Goal: Task Accomplishment & Management: Complete application form

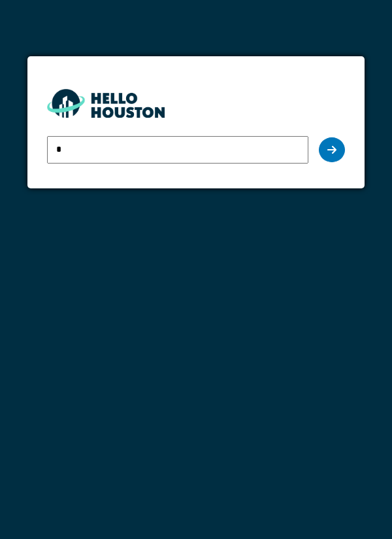
type input "**********"
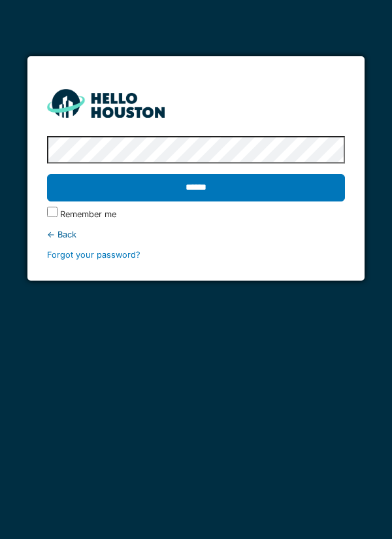
click at [211, 195] on input "******" at bounding box center [196, 187] width 299 height 27
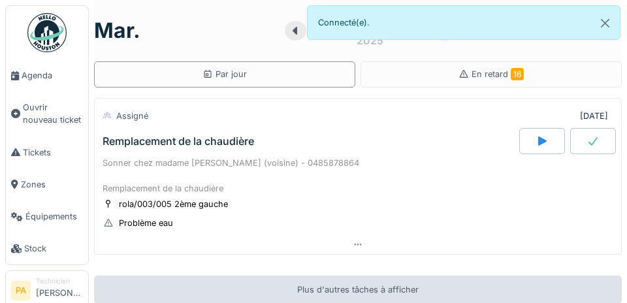
click at [45, 80] on span "Agenda" at bounding box center [52, 75] width 61 height 12
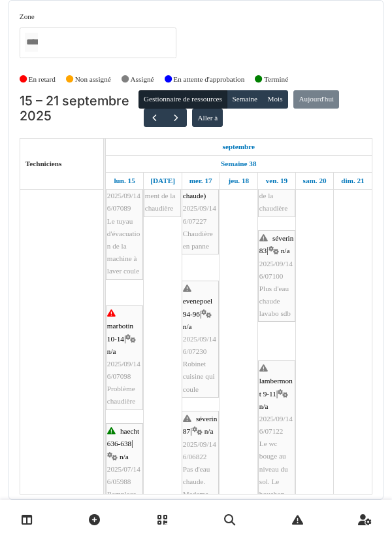
scroll to position [84, 0]
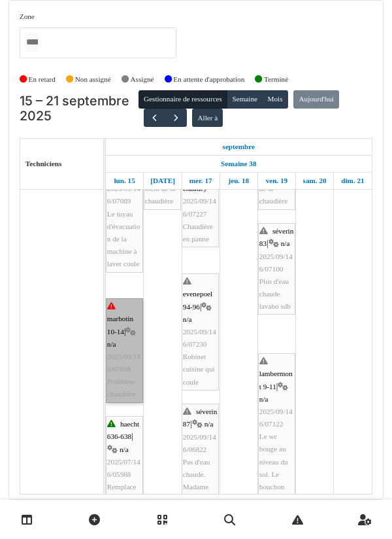
click at [125, 337] on link "marbotin 10-14 | n/a 2025/09/146/07098 Problème chaudière" at bounding box center [124, 350] width 37 height 105
click at [126, 348] on link "marbotin 10-14 | n/a 2025/09/146/07098 Problème chaudière" at bounding box center [124, 350] width 37 height 105
click at [130, 331] on link "marbotin 10-14 | n/a 2025/09/146/07098 Problème chaudière" at bounding box center [124, 350] width 37 height 105
click at [128, 348] on link "marbotin 10-14 | n/a 2025/09/146/07098 Problème chaudière" at bounding box center [124, 350] width 37 height 105
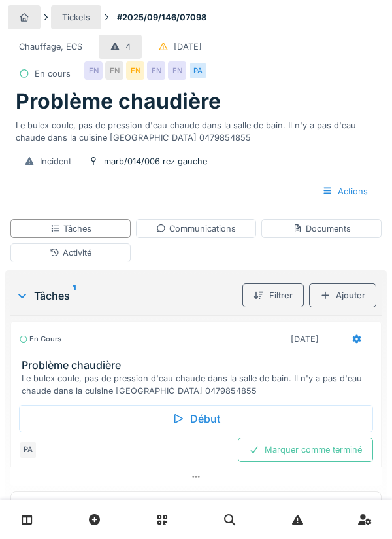
click at [111, 255] on div "Activité" at bounding box center [70, 252] width 120 height 19
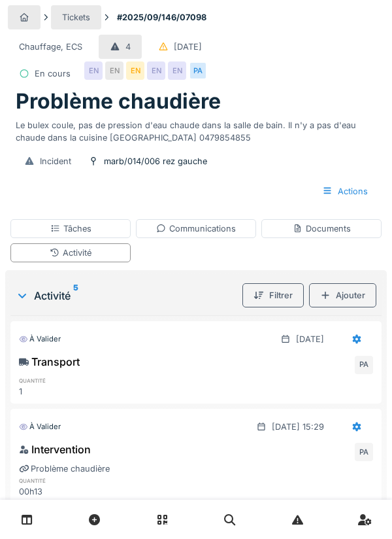
click at [349, 302] on div "Ajouter" at bounding box center [342, 295] width 67 height 24
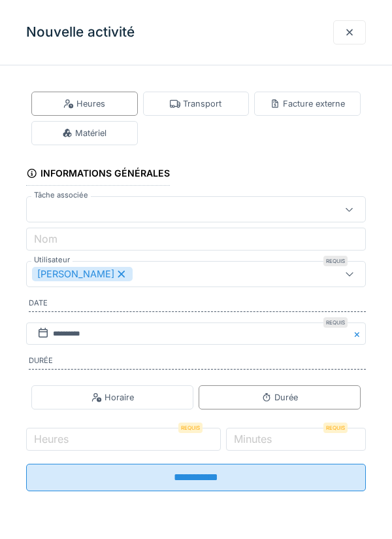
click at [107, 138] on div "Matériel" at bounding box center [84, 133] width 44 height 12
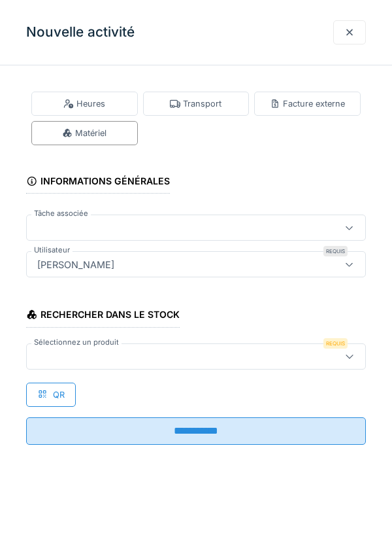
click at [80, 352] on div at bounding box center [174, 356] width 285 height 14
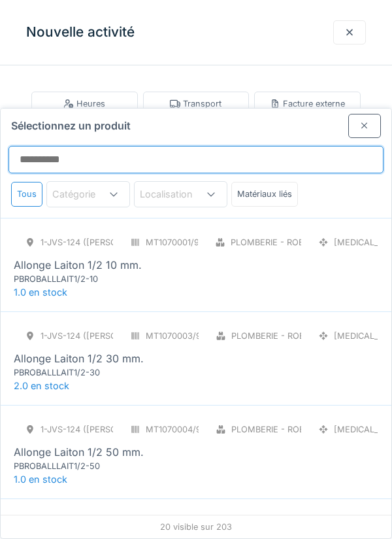
click at [90, 146] on input "Sélectionnez un produit" at bounding box center [195, 159] width 375 height 27
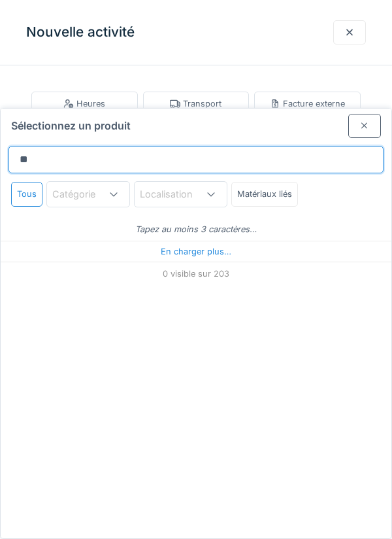
type input "**"
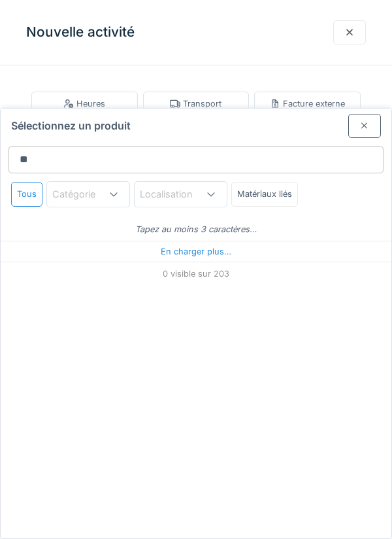
click at [211, 190] on icon at bounding box center [211, 194] width 10 height 8
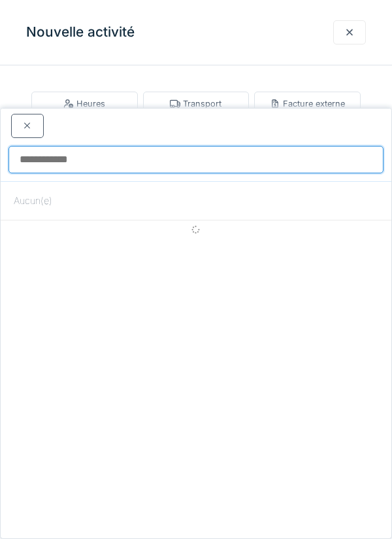
click at [139, 146] on input at bounding box center [195, 159] width 375 height 27
click at [84, 146] on input at bounding box center [195, 159] width 375 height 27
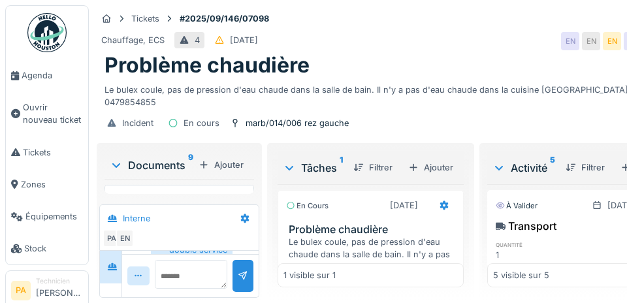
scroll to position [36, 0]
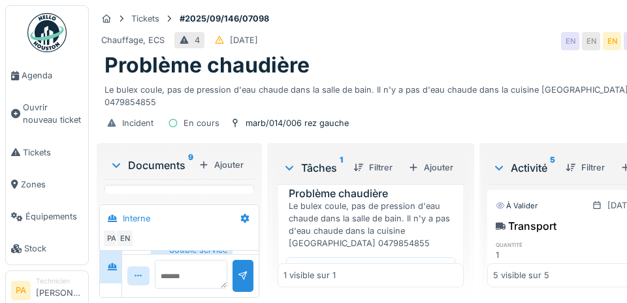
click at [391, 160] on div "Activité 5" at bounding box center [524, 168] width 63 height 16
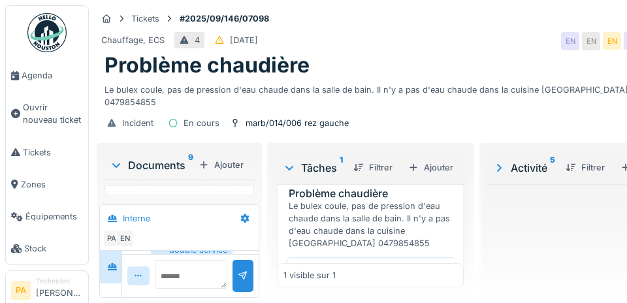
click at [391, 160] on div "Activité 5" at bounding box center [524, 168] width 63 height 16
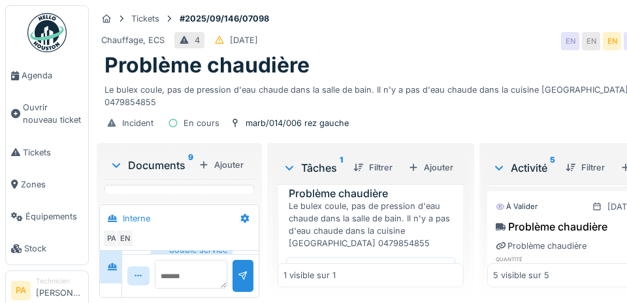
scroll to position [273, 0]
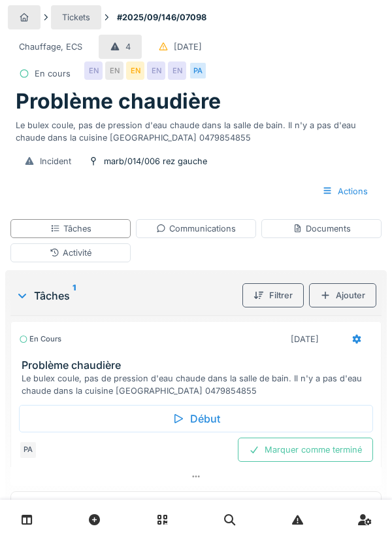
click at [114, 260] on div "Activité" at bounding box center [70, 252] width 120 height 19
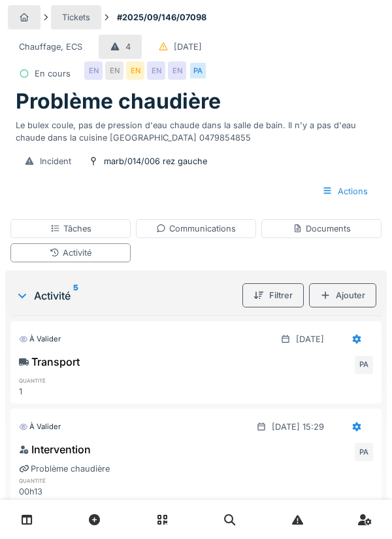
click at [350, 300] on div "Ajouter" at bounding box center [342, 295] width 67 height 24
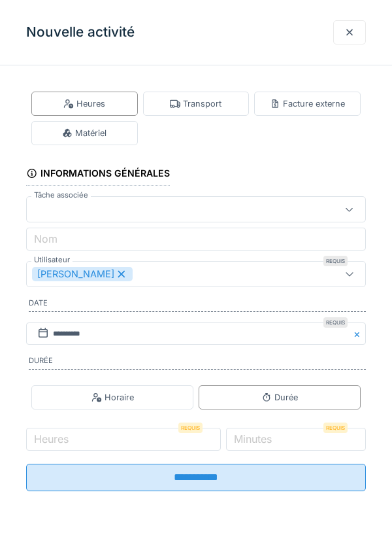
click at [116, 135] on div "Matériel" at bounding box center [84, 133] width 107 height 24
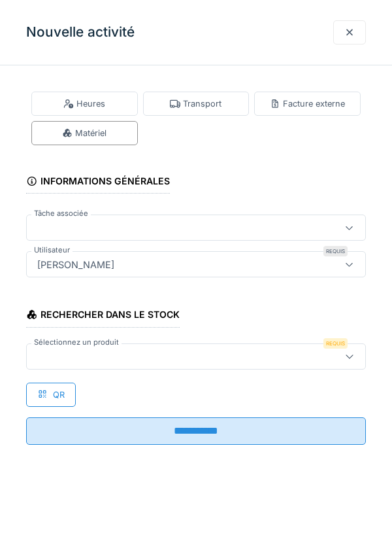
click at [350, 227] on icon at bounding box center [349, 228] width 10 height 8
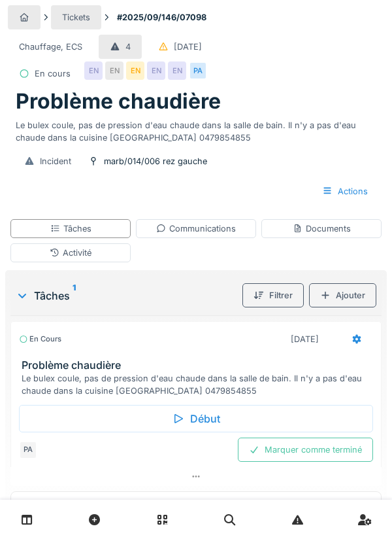
click at [104, 256] on div "Activité" at bounding box center [70, 252] width 120 height 19
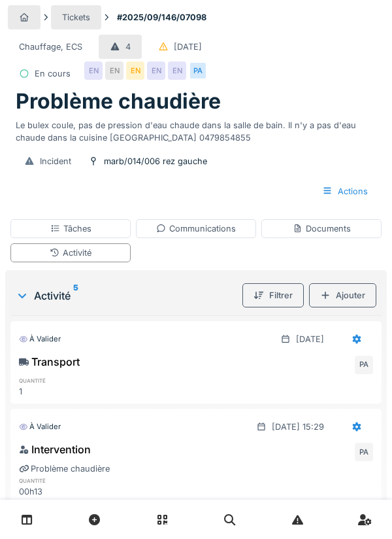
click at [352, 295] on div "Ajouter" at bounding box center [342, 295] width 67 height 24
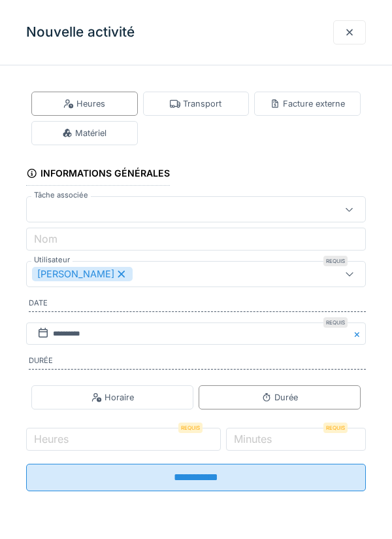
click at [101, 133] on div "Matériel" at bounding box center [84, 133] width 44 height 12
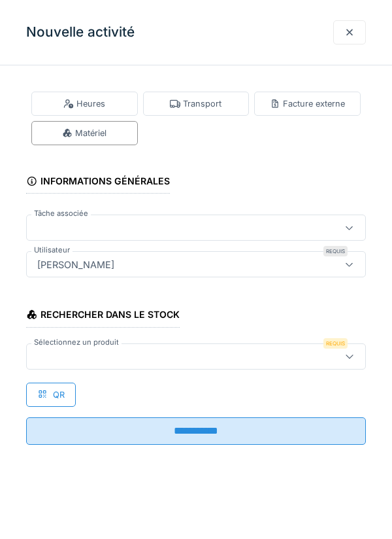
click at [52, 352] on div at bounding box center [174, 356] width 285 height 14
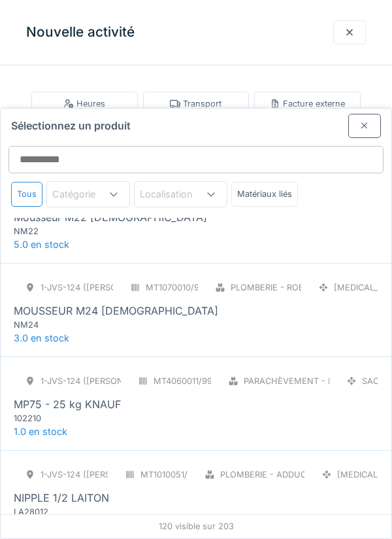
scroll to position [9019, 0]
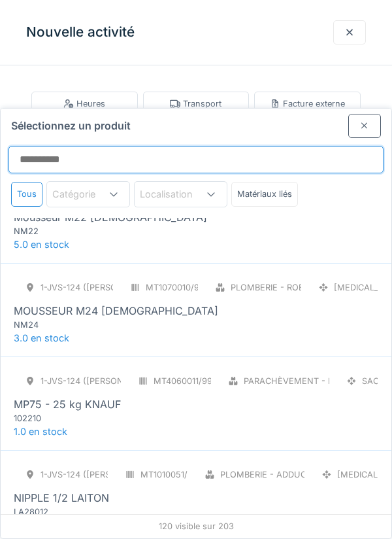
click at [74, 146] on input "Sélectionnez un produit" at bounding box center [195, 159] width 375 height 27
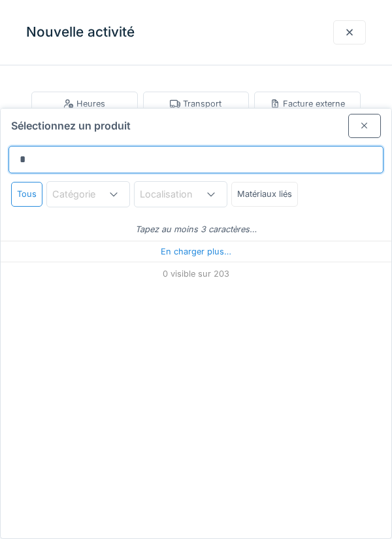
scroll to position [0, 0]
type input "*****"
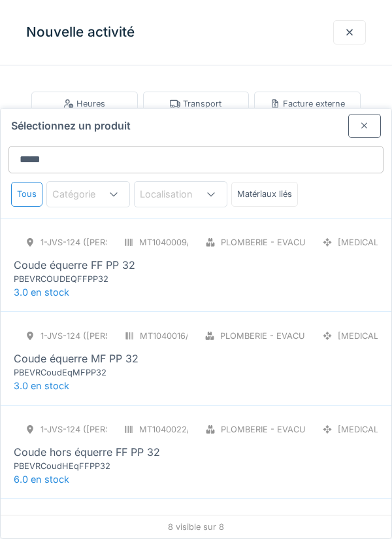
click at [123, 257] on div "Coude équerre FF PP 32" at bounding box center [75, 265] width 122 height 16
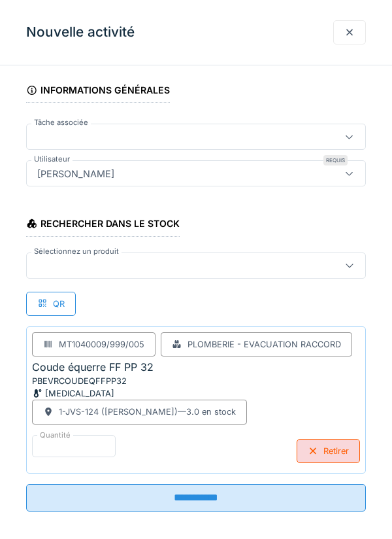
scroll to position [100, 0]
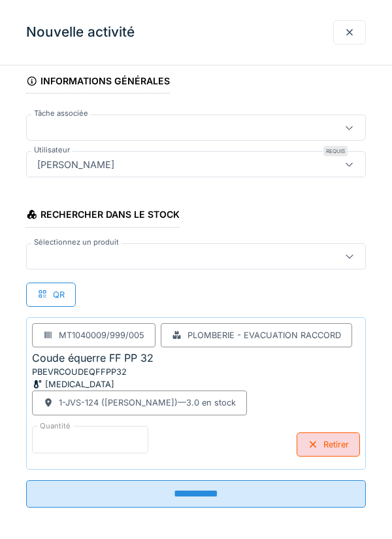
click at [64, 437] on input "*" at bounding box center [90, 438] width 116 height 27
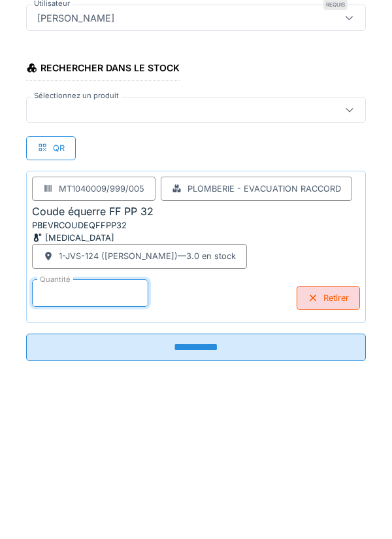
scroll to position [54, 0]
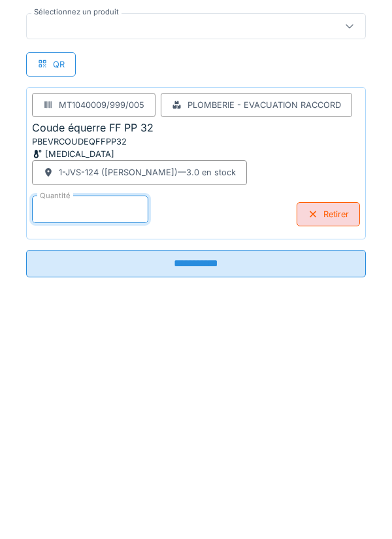
type input "*"
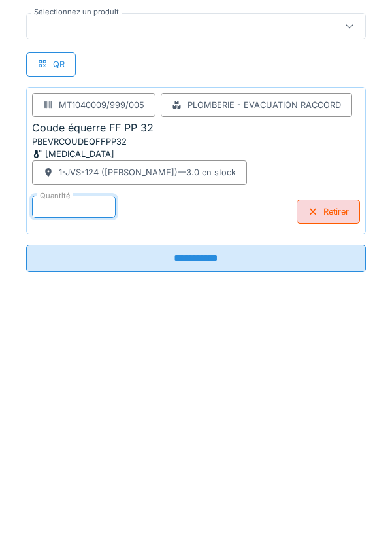
click at [248, 422] on div "MT1040009/999/005 Plomberie - Evacuation raccord Coude équerre FF PP 32 PBEVRCO…" at bounding box center [196, 390] width 340 height 147
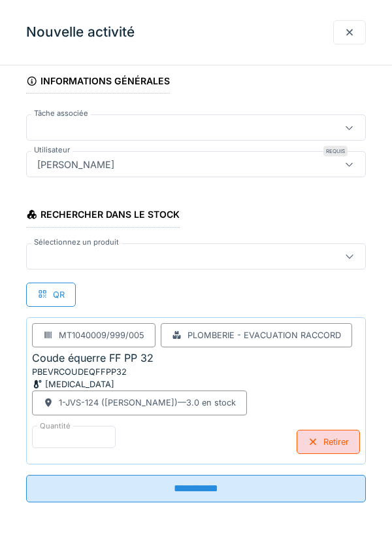
click at [51, 129] on div at bounding box center [174, 127] width 285 height 14
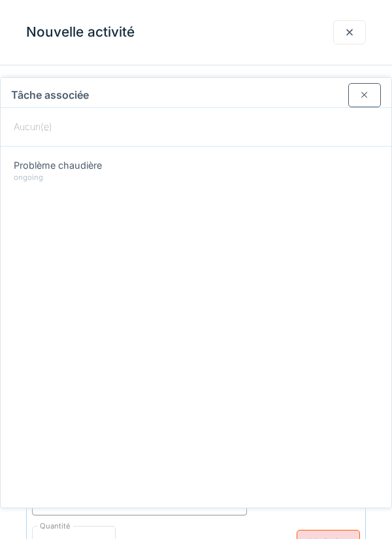
scroll to position [11, 0]
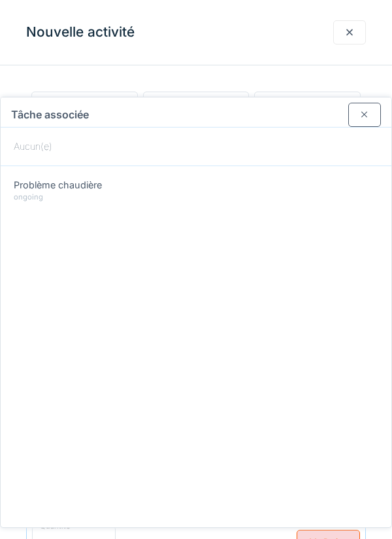
click at [97, 178] on span "Problème chaudière" at bounding box center [58, 185] width 88 height 14
type input "******"
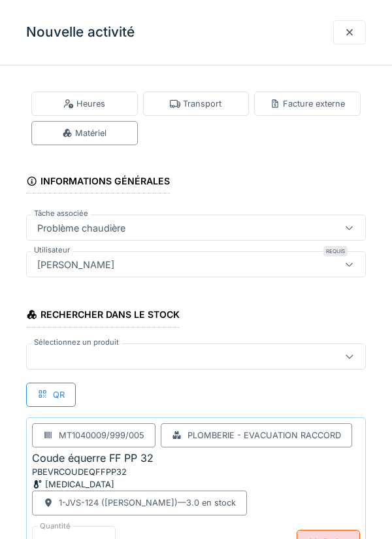
click at [50, 357] on div at bounding box center [174, 356] width 285 height 14
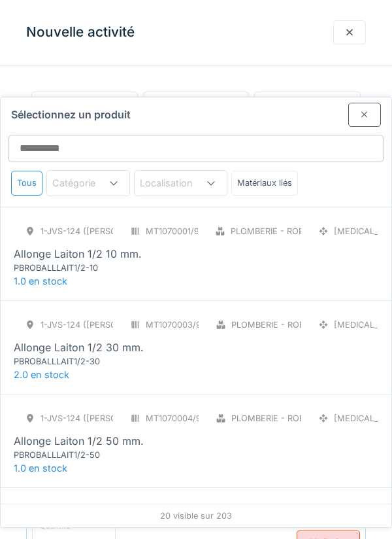
scroll to position [86, 0]
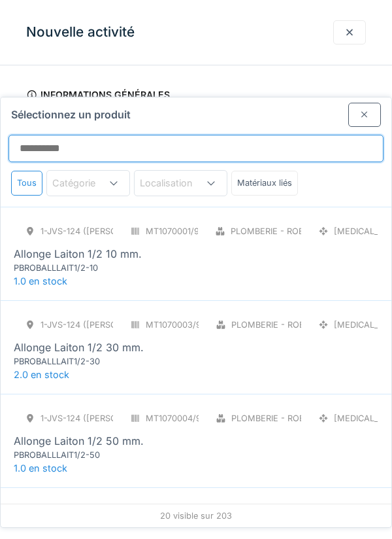
click at [55, 135] on input "Sélectionnez un produit" at bounding box center [195, 148] width 375 height 27
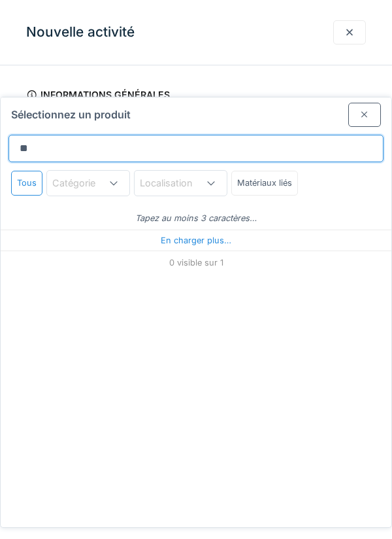
type input "*"
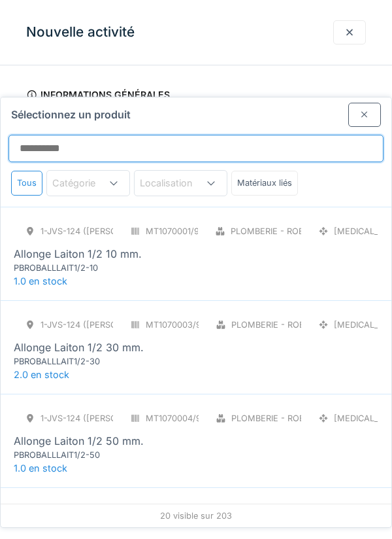
type input "*"
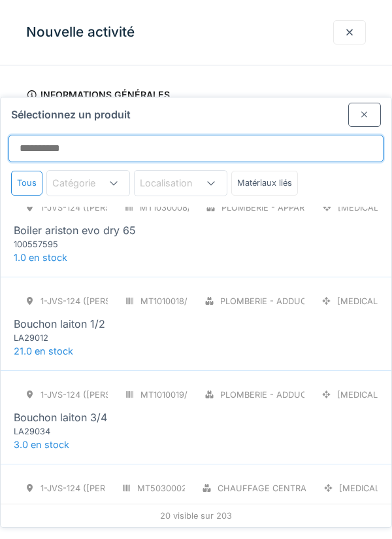
scroll to position [1050, 0]
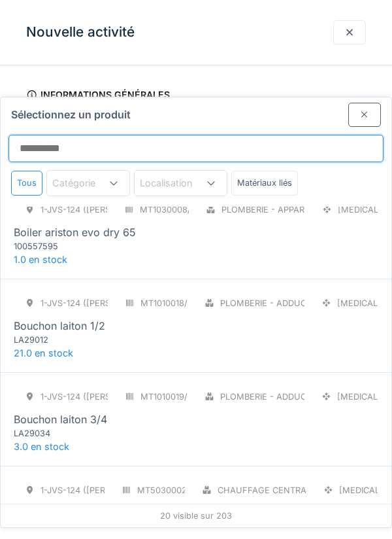
click at [100, 135] on input "Sélectionnez un produit" at bounding box center [195, 148] width 375 height 27
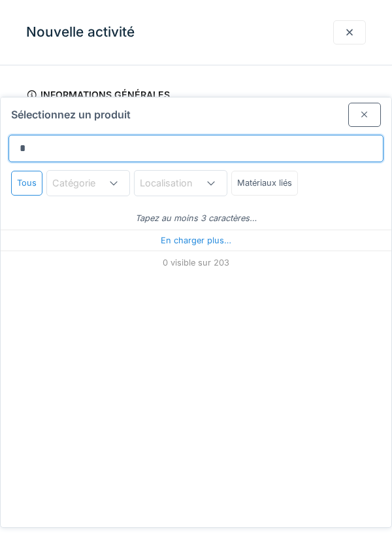
scroll to position [0, 0]
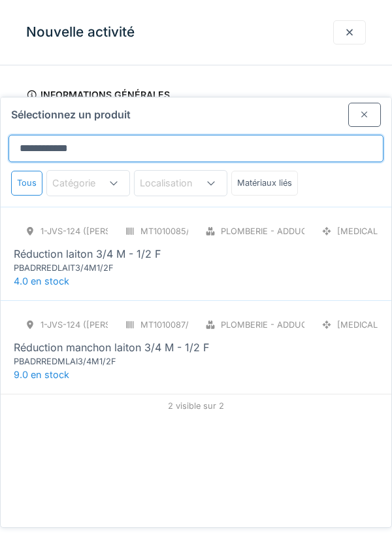
type input "**********"
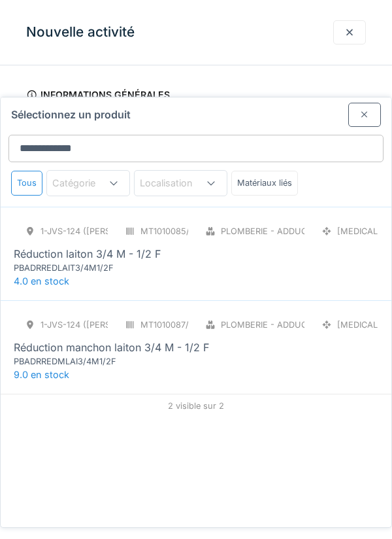
click at [122, 261] on div "PBADRREDLAIT3/4M1/2F" at bounding box center [92, 267] width 157 height 12
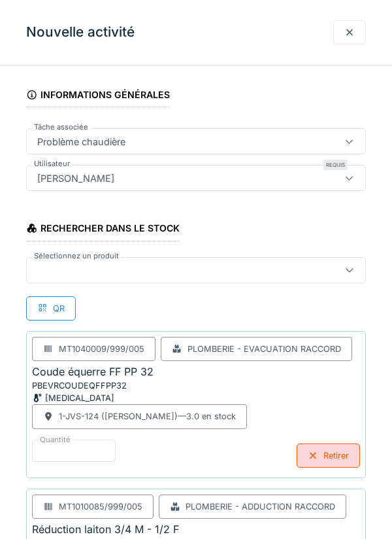
click at [64, 269] on div at bounding box center [174, 270] width 285 height 14
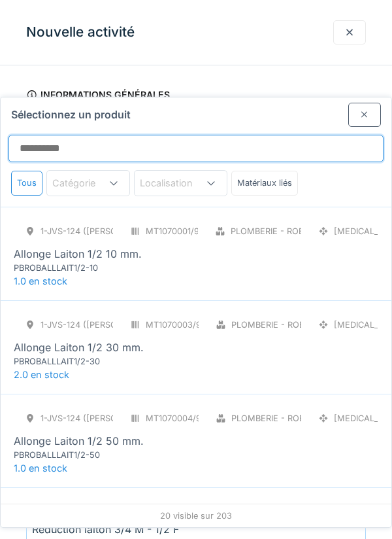
click at [81, 135] on input "Sélectionnez un produit" at bounding box center [195, 148] width 375 height 27
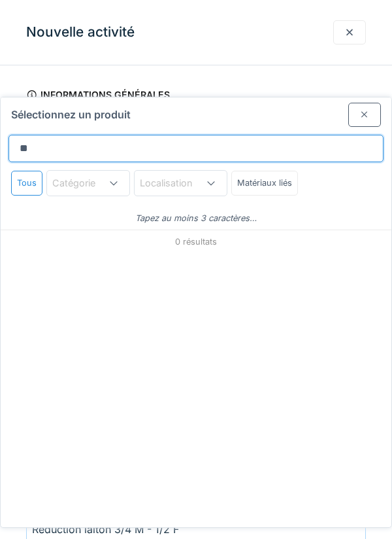
type input "*"
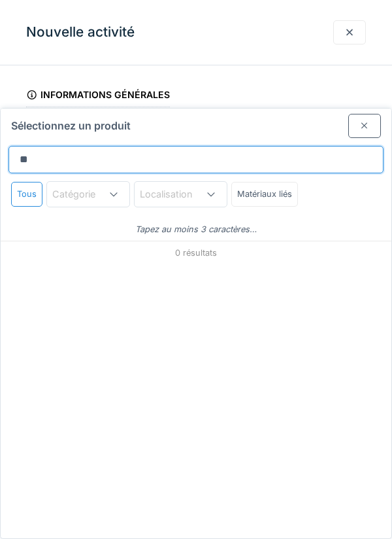
type input "*"
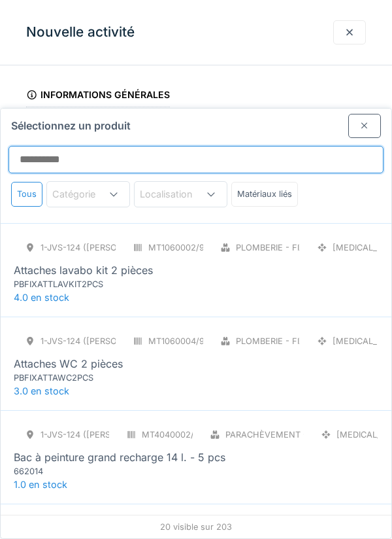
scroll to position [255, 0]
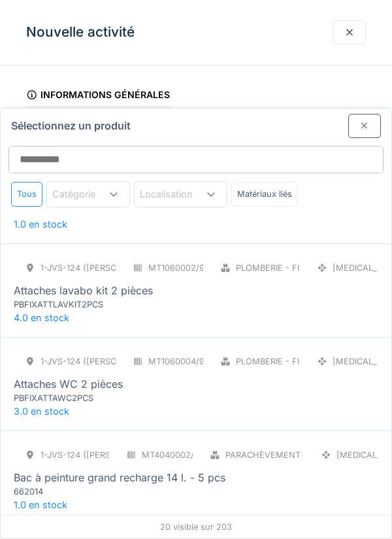
click at [361, 120] on div at bounding box center [364, 126] width 10 height 12
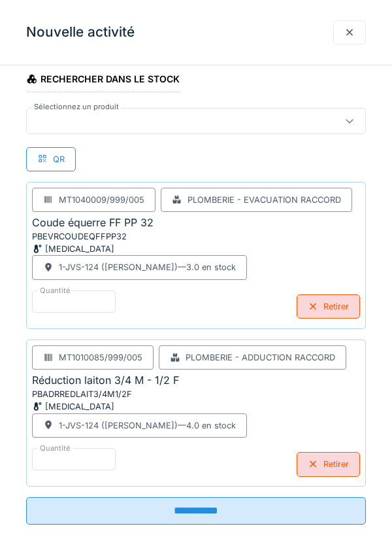
scroll to position [258, 0]
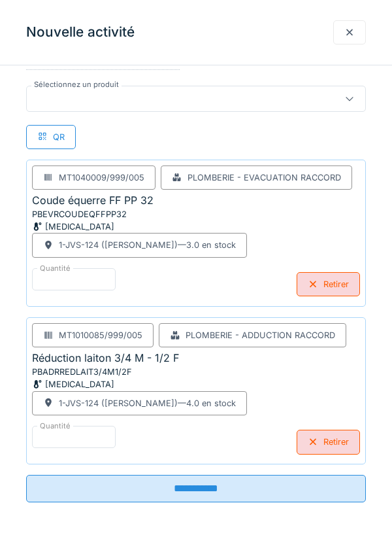
click at [232, 493] on input "**********" at bounding box center [196, 487] width 340 height 27
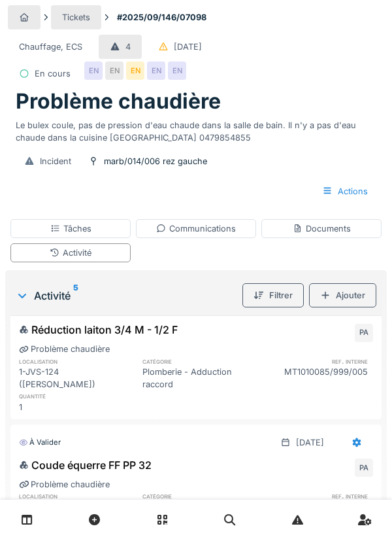
scroll to position [0, 0]
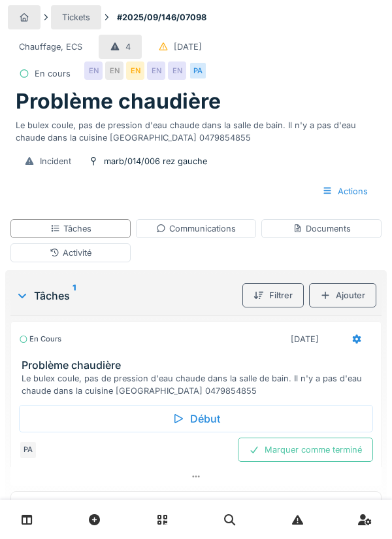
click at [118, 250] on div "Activité" at bounding box center [70, 252] width 120 height 19
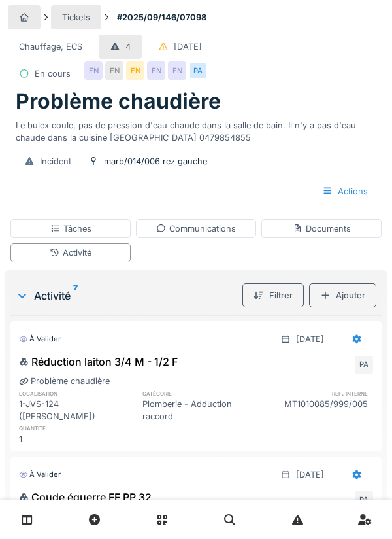
click at [350, 300] on div "Ajouter" at bounding box center [342, 295] width 67 height 24
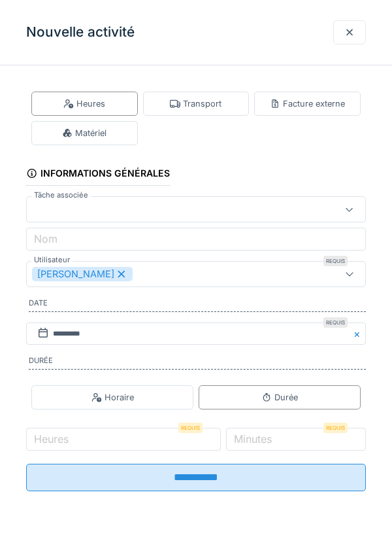
click at [50, 215] on div at bounding box center [174, 209] width 285 height 14
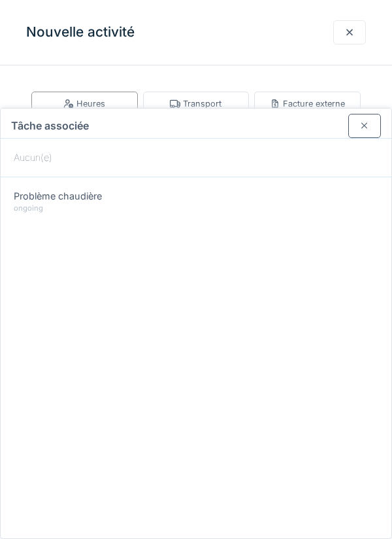
click at [72, 189] on span "Problème chaudière" at bounding box center [58, 196] width 88 height 14
type input "******"
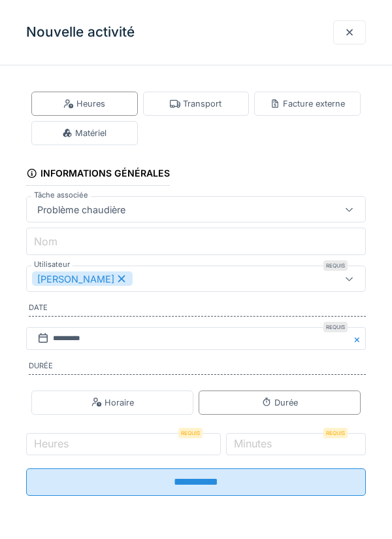
click at [68, 241] on input "Nom" at bounding box center [196, 240] width 340 height 27
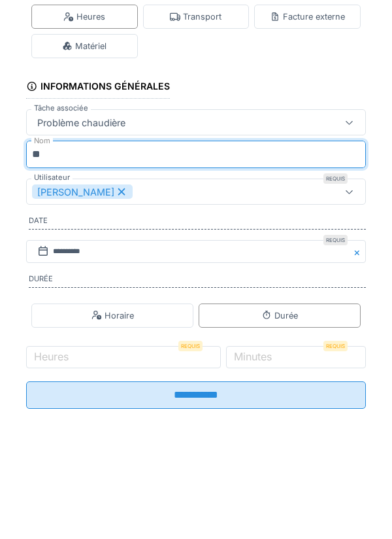
type input "*"
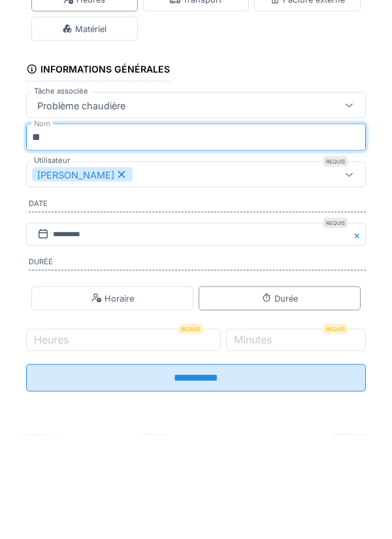
type input "*"
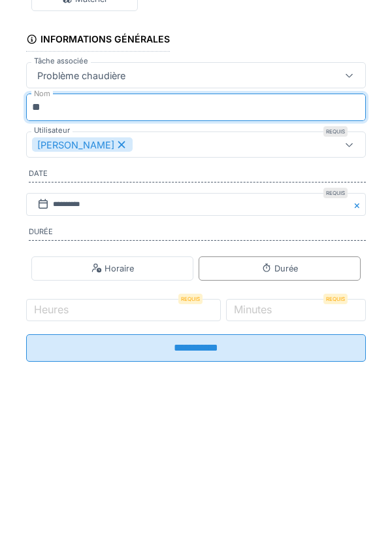
type input "*"
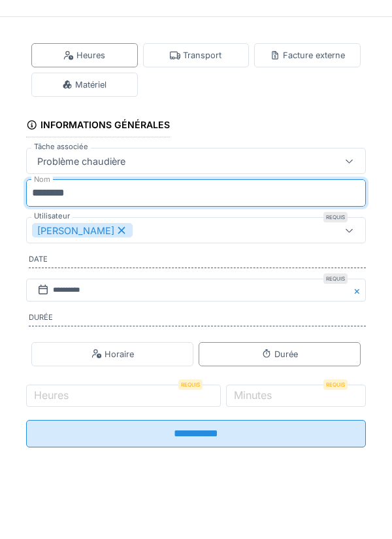
type input "*******"
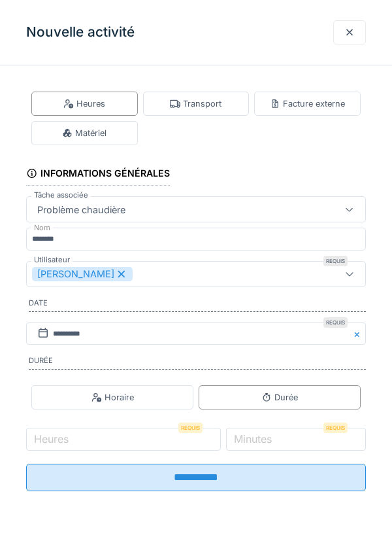
click at [115, 134] on div "Matériel" at bounding box center [84, 133] width 107 height 24
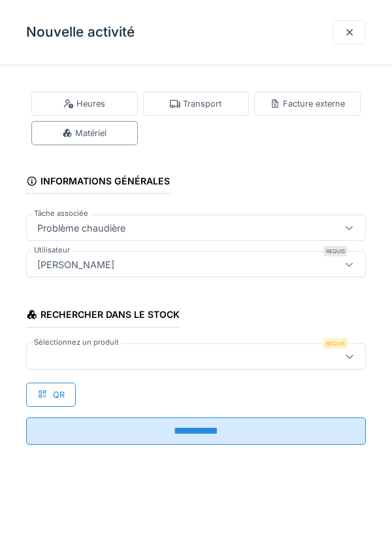
click at [49, 358] on div at bounding box center [174, 356] width 285 height 14
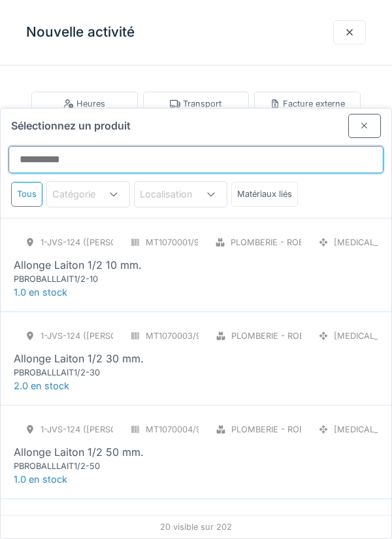
click at [49, 146] on input "Sélectionnez un produit" at bounding box center [195, 159] width 375 height 27
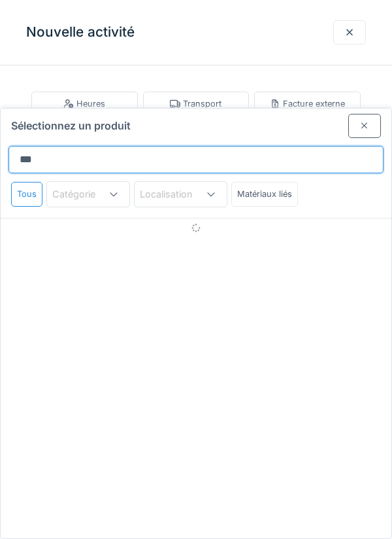
type input "****"
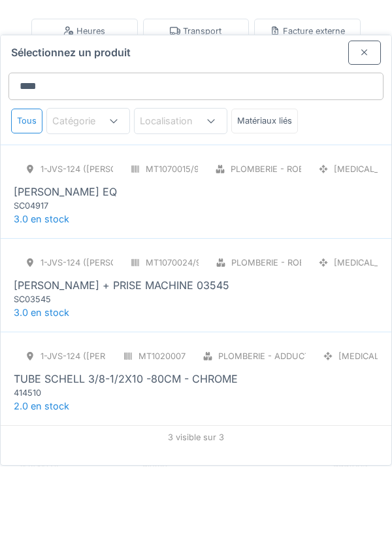
click at [161, 350] on div "[PERSON_NAME] + PRISE MACHINE 03545" at bounding box center [122, 358] width 216 height 16
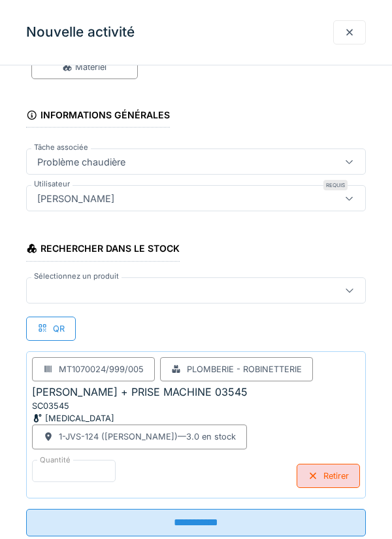
scroll to position [100, 0]
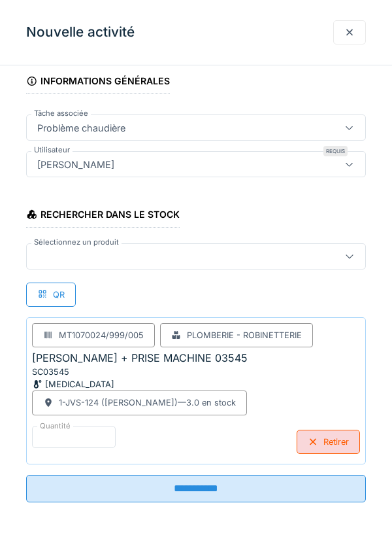
click at [257, 488] on input "**********" at bounding box center [196, 487] width 340 height 27
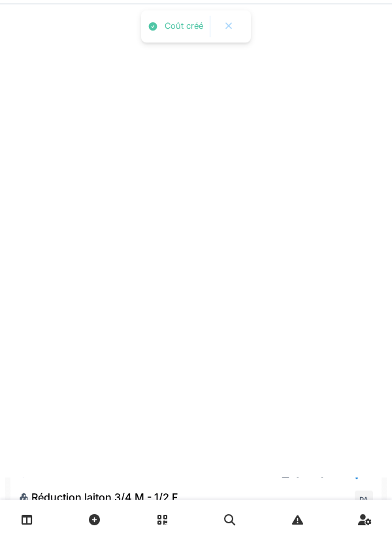
scroll to position [0, 0]
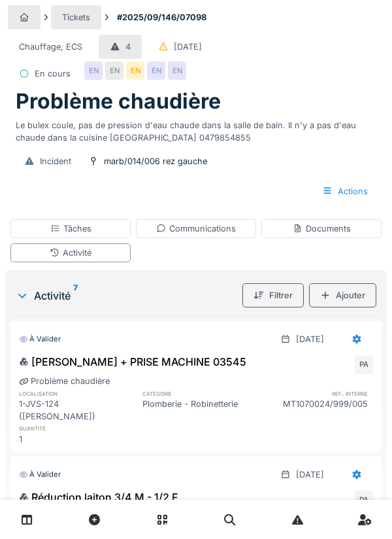
click at [213, 234] on div "Communications" at bounding box center [196, 228] width 80 height 12
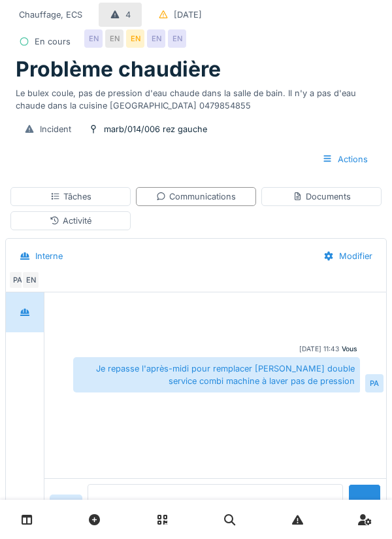
click at [125, 525] on textarea at bounding box center [216, 505] width 256 height 42
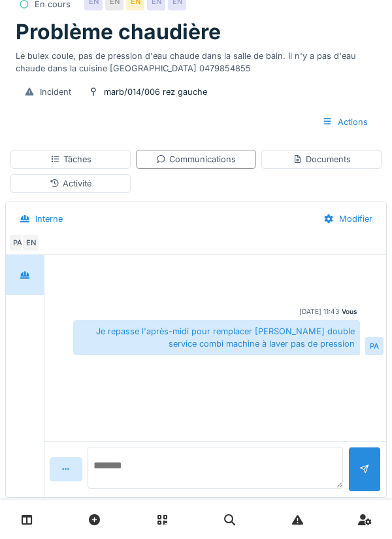
scroll to position [90, 0]
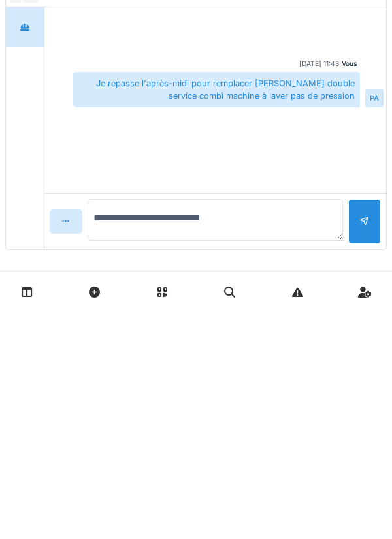
type textarea "**********"
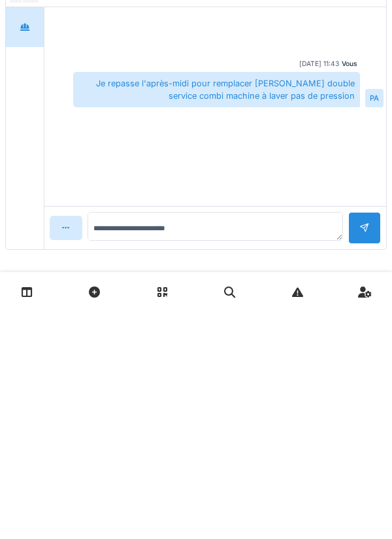
click at [376, 446] on div at bounding box center [364, 455] width 33 height 32
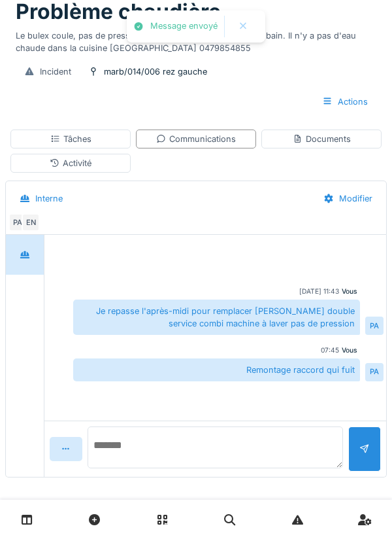
click at [146, 457] on textarea at bounding box center [216, 447] width 256 height 42
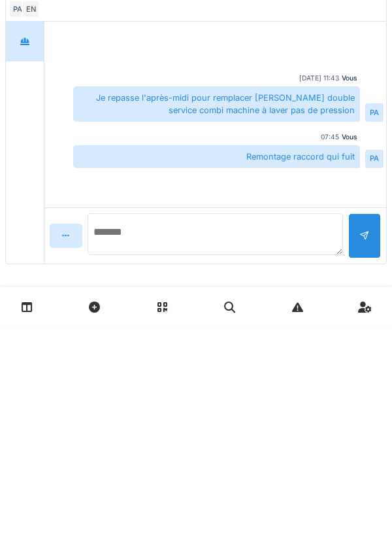
scroll to position [93, 0]
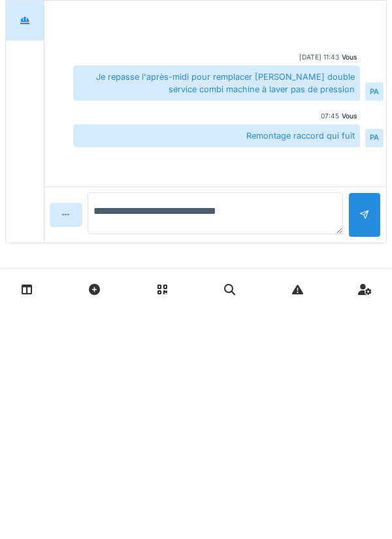
click at [229, 442] on textarea "**********" at bounding box center [216, 443] width 256 height 42
click at [234, 439] on textarea "**********" at bounding box center [216, 443] width 256 height 42
click at [226, 437] on textarea "**********" at bounding box center [216, 443] width 256 height 42
click at [297, 445] on textarea "**********" at bounding box center [216, 443] width 256 height 42
type textarea "**********"
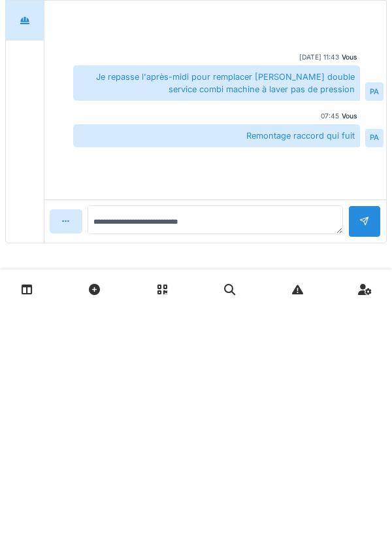
click at [371, 444] on div at bounding box center [364, 451] width 33 height 32
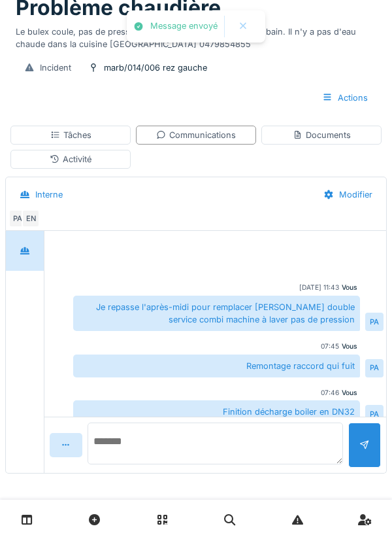
click at [137, 455] on textarea at bounding box center [216, 443] width 256 height 42
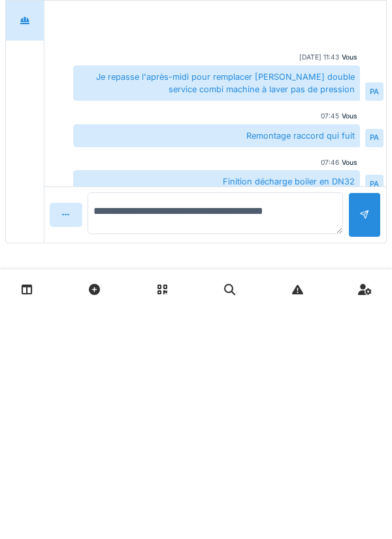
type textarea "**********"
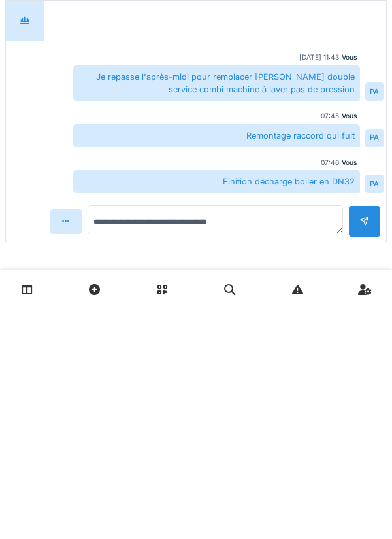
click at [378, 446] on div at bounding box center [364, 451] width 33 height 32
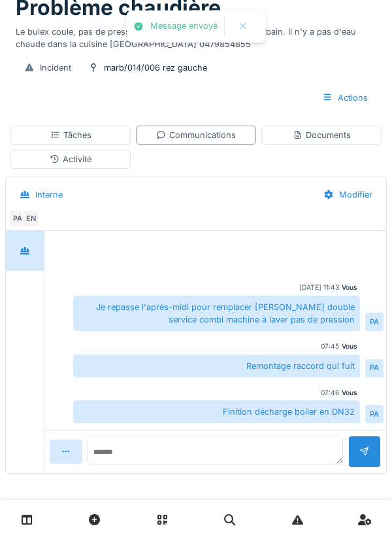
scroll to position [45, 0]
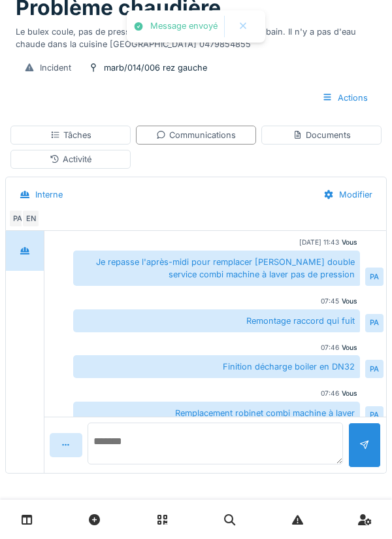
click at [150, 454] on textarea at bounding box center [216, 443] width 256 height 42
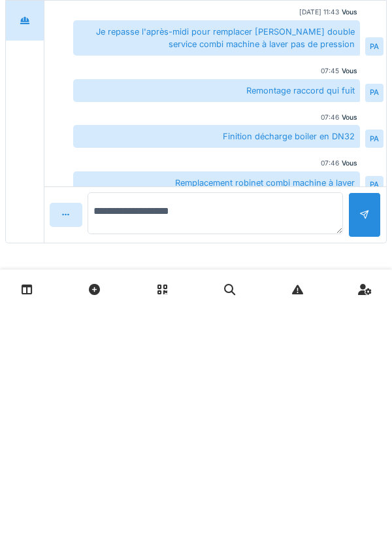
type textarea "**********"
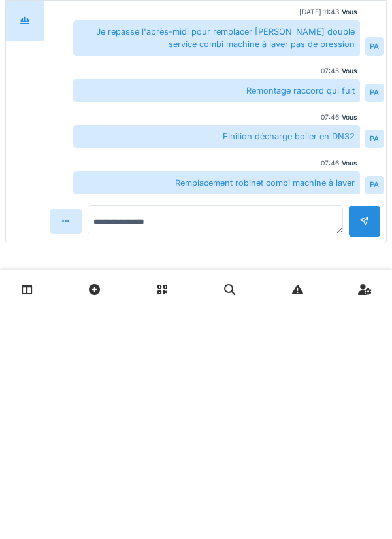
click at [365, 452] on div at bounding box center [364, 451] width 33 height 32
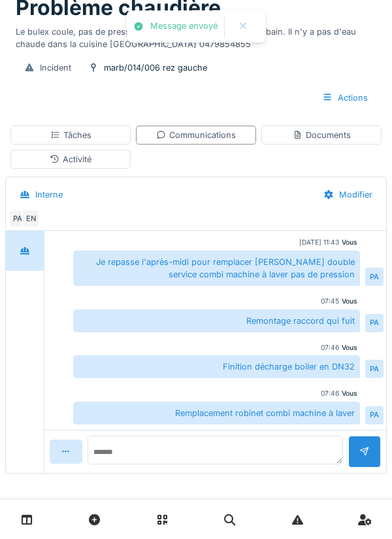
scroll to position [91, 0]
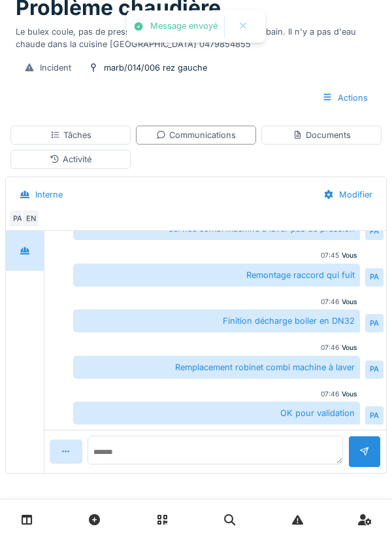
click at [103, 141] on div "Tâches" at bounding box center [70, 134] width 120 height 19
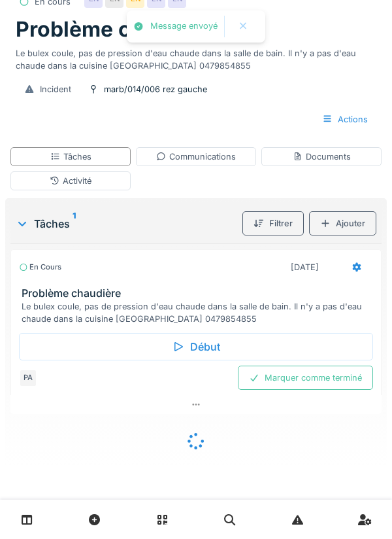
scroll to position [53, 0]
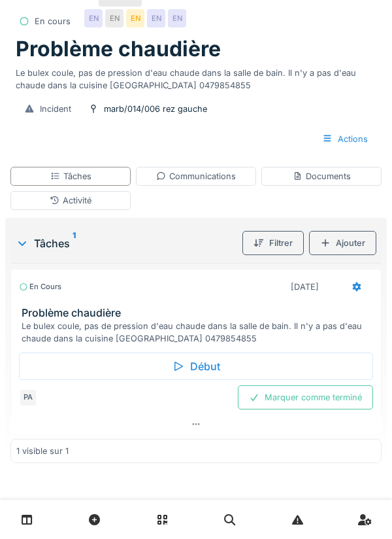
click at [301, 395] on div "Marquer comme terminé" at bounding box center [305, 397] width 135 height 24
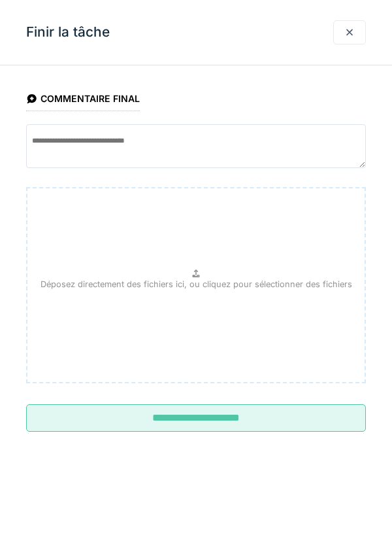
click at [205, 420] on input "**********" at bounding box center [196, 417] width 340 height 27
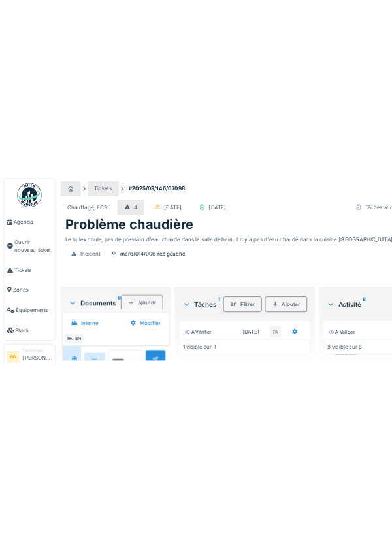
scroll to position [41, 0]
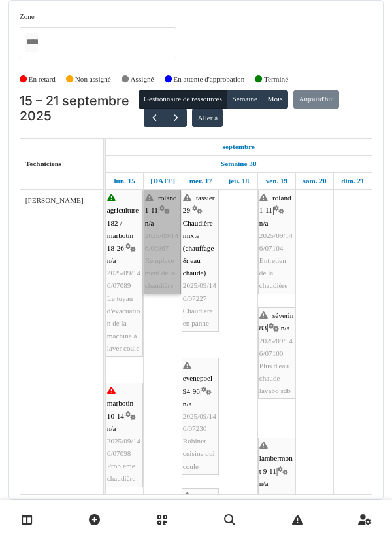
click at [175, 246] on link "roland 1-11 | n/a 2025/09/146/06867 Remplacement de la chaudière" at bounding box center [162, 242] width 37 height 105
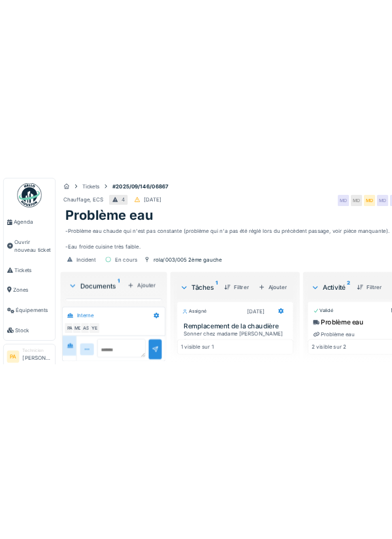
scroll to position [713, 0]
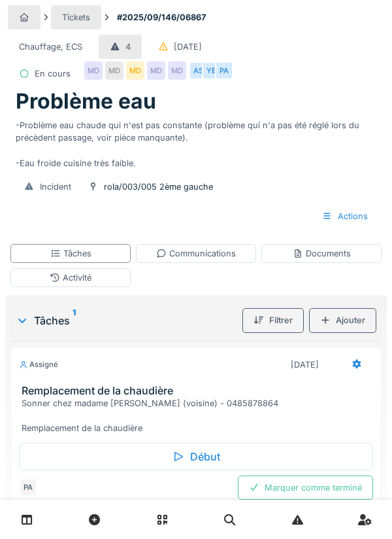
click at [339, 259] on div "Documents" at bounding box center [322, 253] width 58 height 12
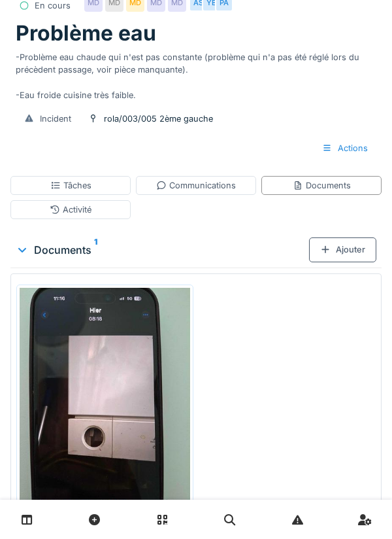
scroll to position [114, 0]
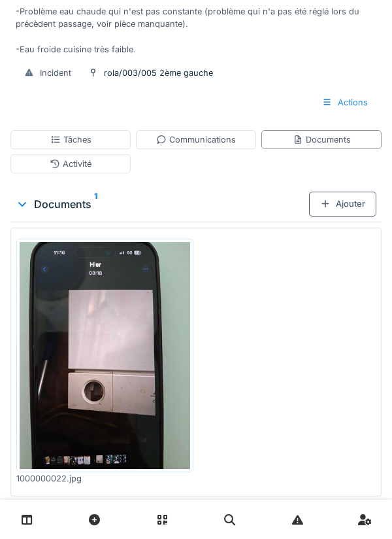
click at [137, 391] on img at bounding box center [105, 355] width 171 height 227
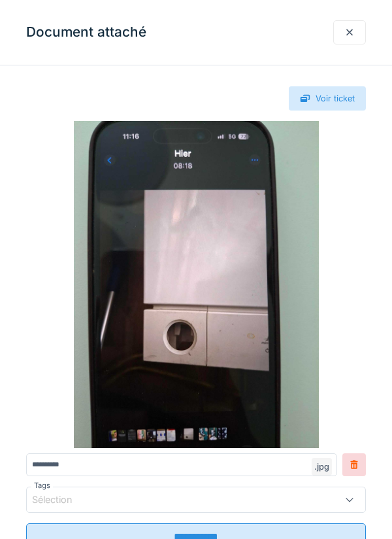
click at [331, 333] on img at bounding box center [196, 284] width 340 height 327
